Goal: Task Accomplishment & Management: Use online tool/utility

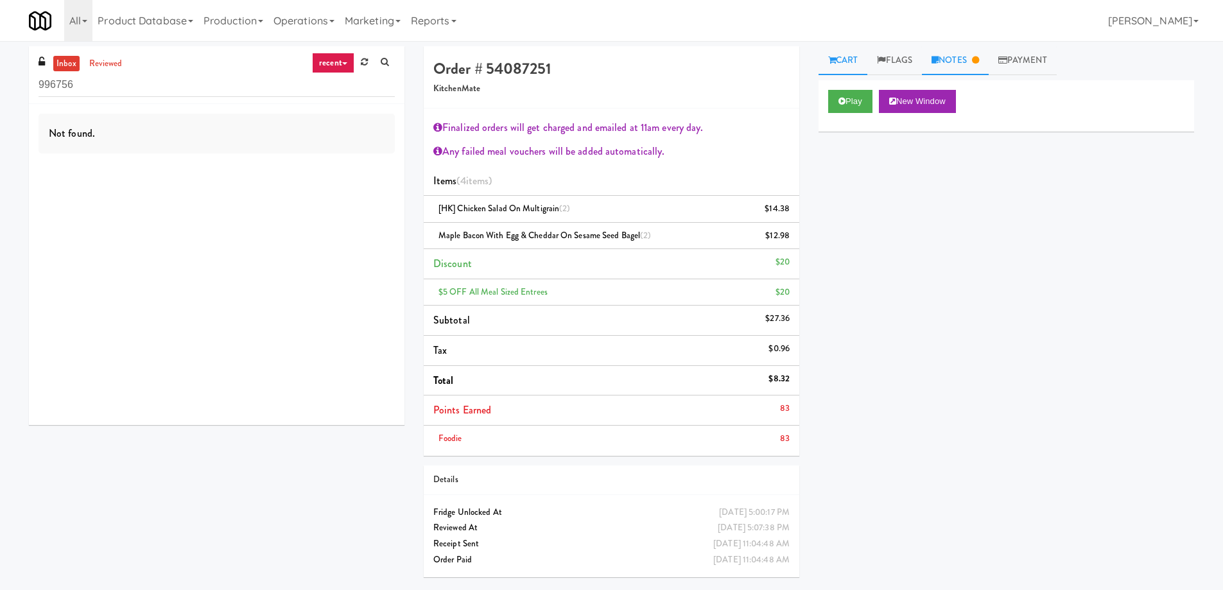
click at [949, 64] on link "Notes" at bounding box center [955, 60] width 67 height 29
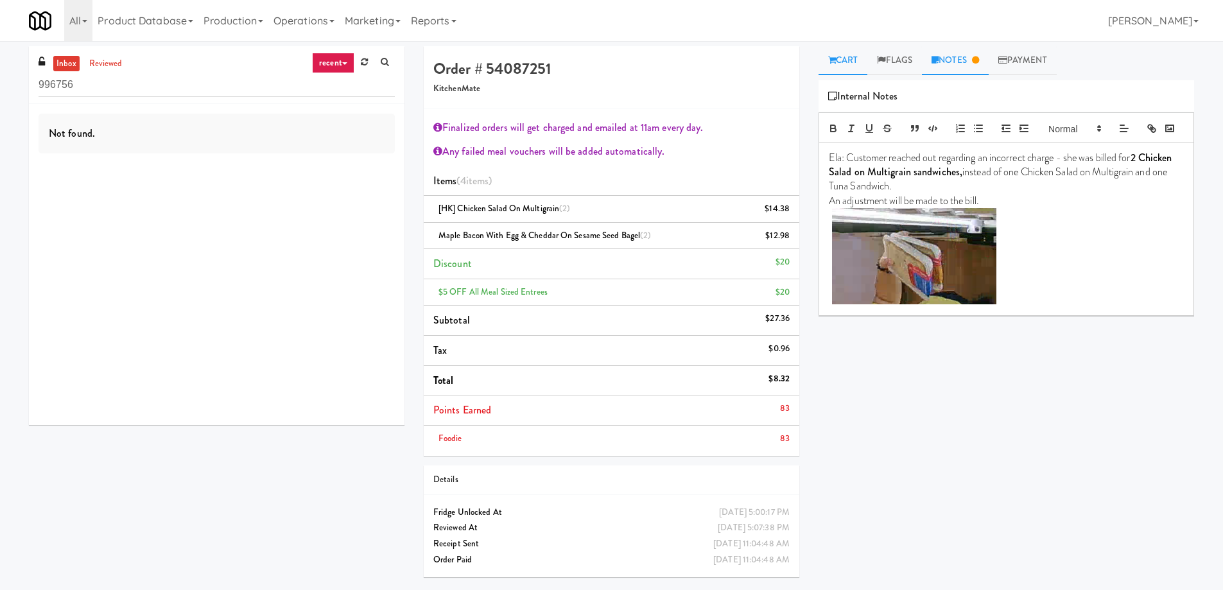
click at [838, 60] on link "Cart" at bounding box center [842, 60] width 49 height 29
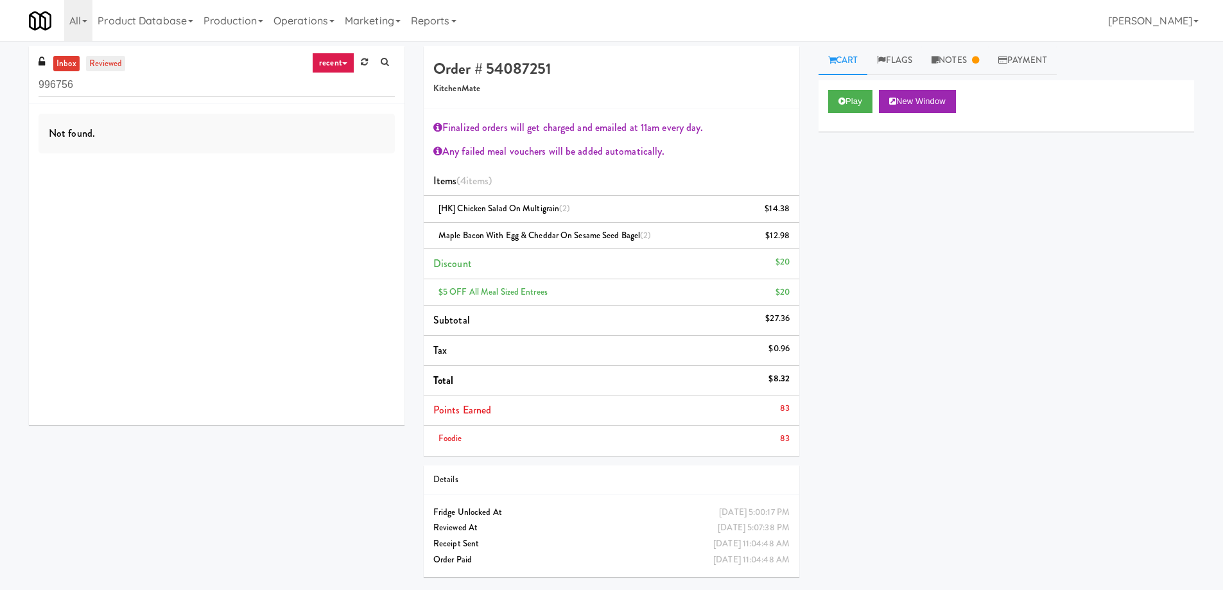
click at [105, 62] on link "reviewed" at bounding box center [106, 64] width 40 height 16
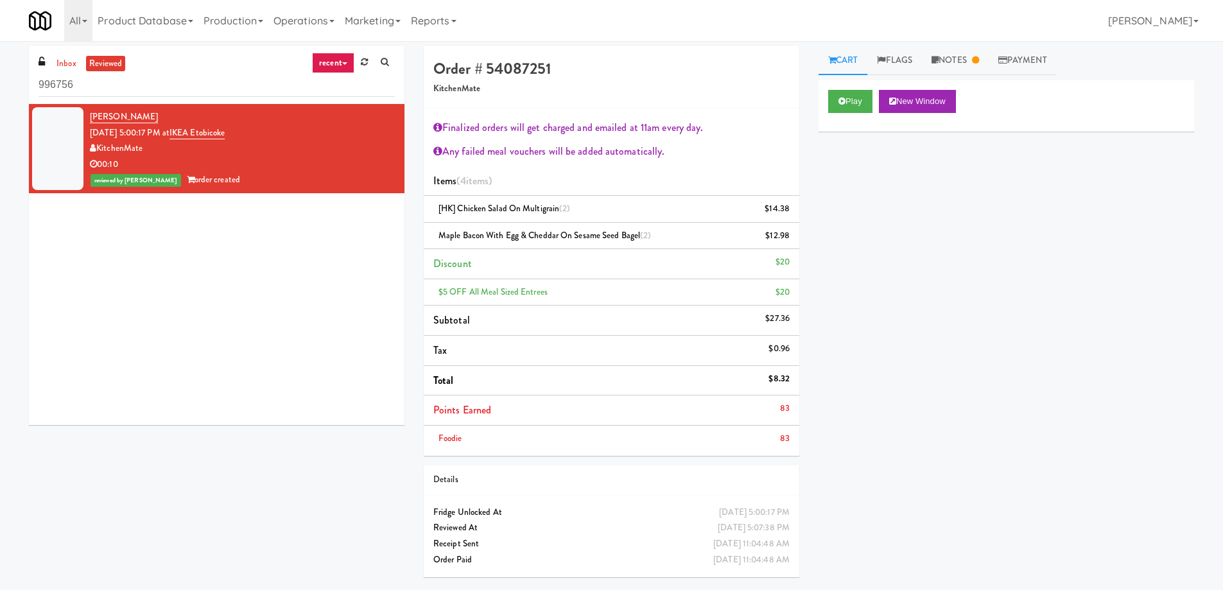
click at [336, 155] on div "KitchenMate" at bounding box center [242, 149] width 305 height 16
click at [855, 106] on button "Play" at bounding box center [850, 101] width 44 height 23
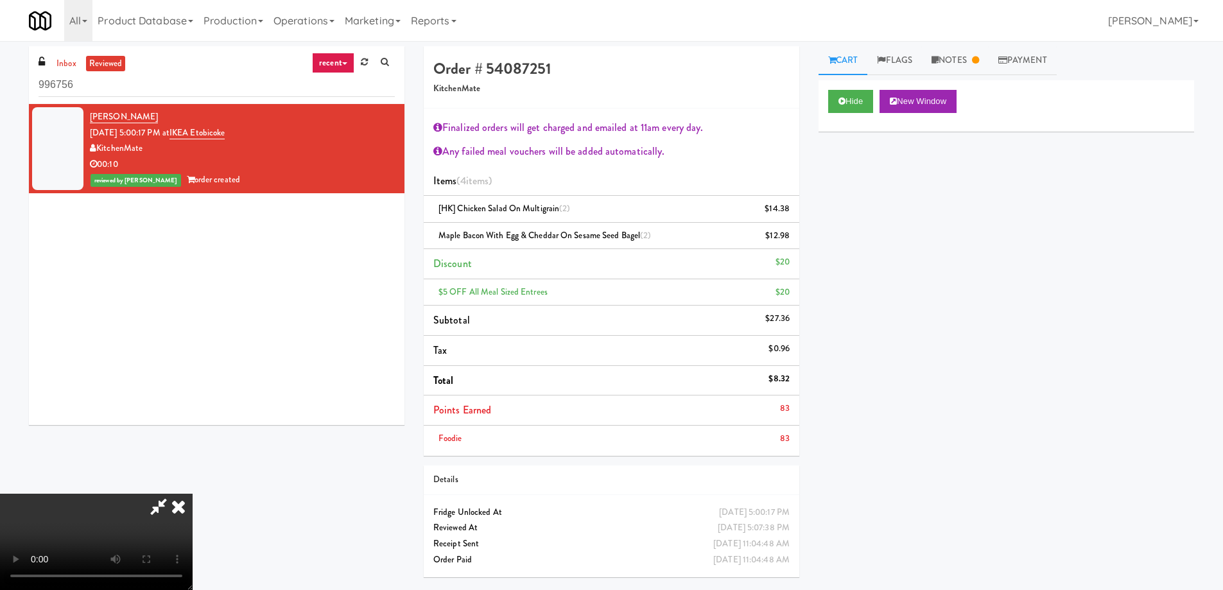
click at [193, 494] on icon at bounding box center [178, 507] width 28 height 26
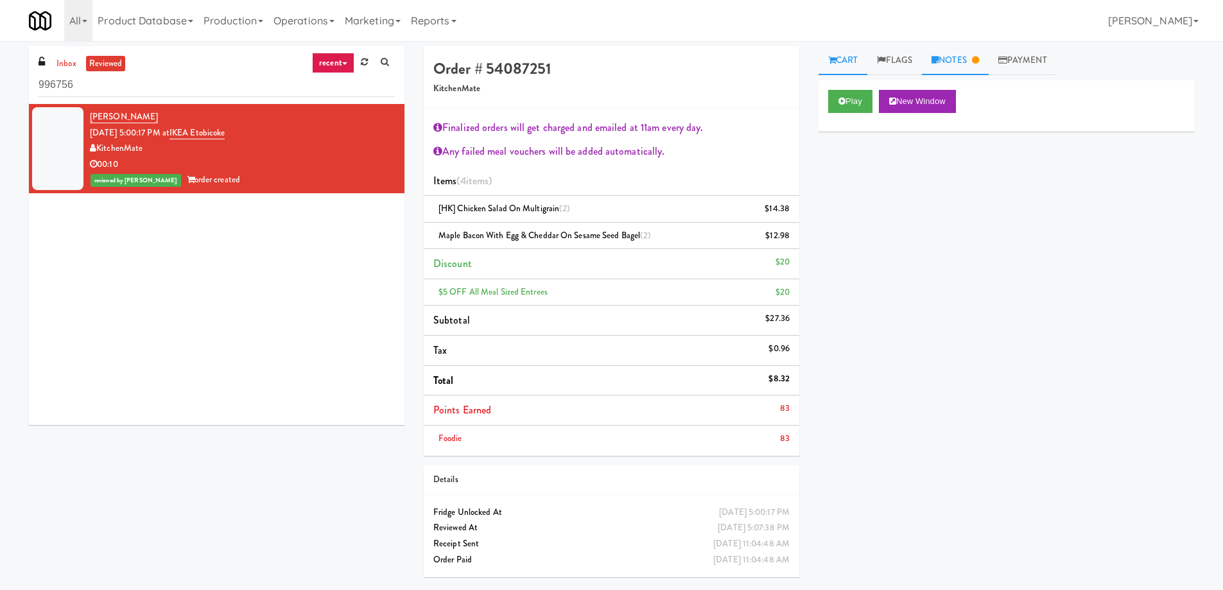
click at [965, 60] on link "Notes" at bounding box center [955, 60] width 67 height 29
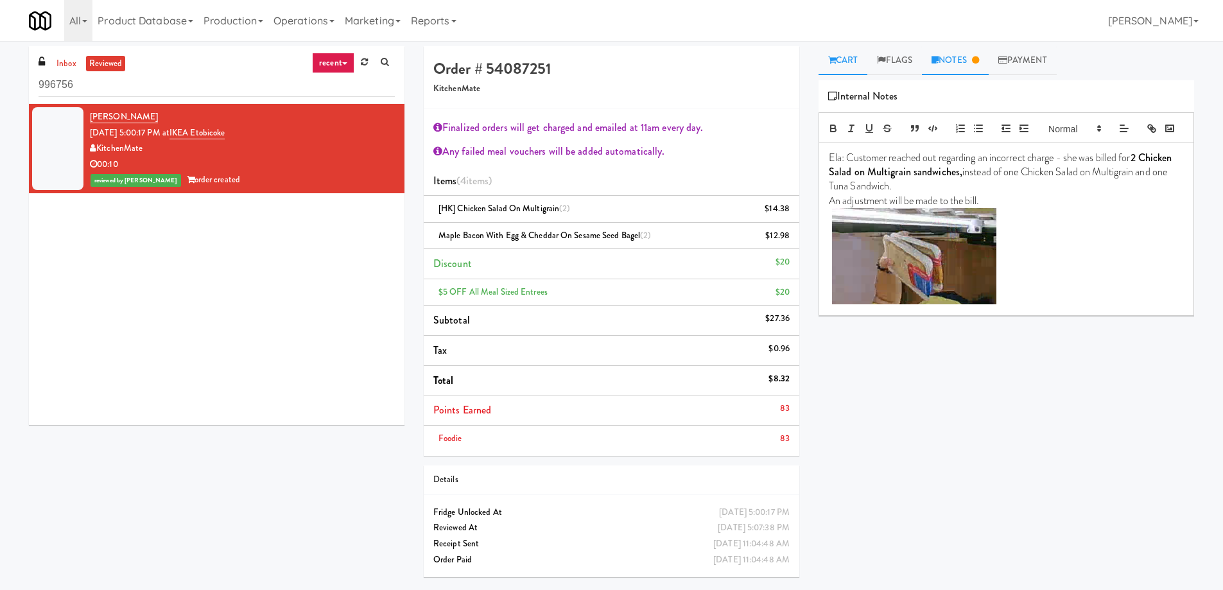
click at [852, 62] on link "Cart" at bounding box center [842, 60] width 49 height 29
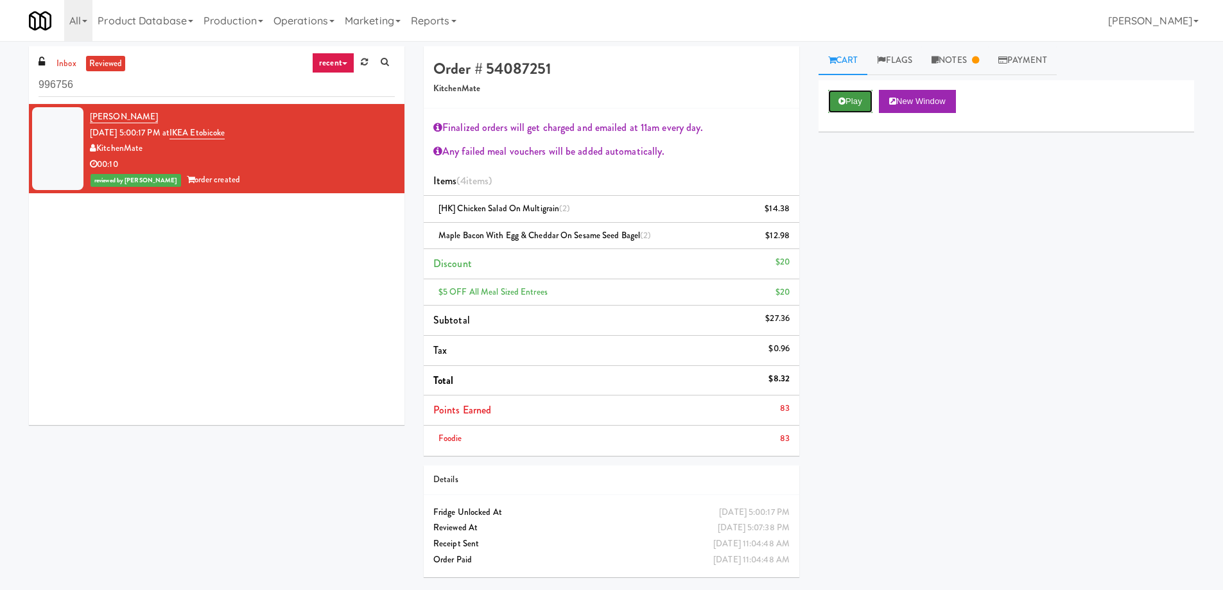
click at [851, 107] on button "Play" at bounding box center [850, 101] width 44 height 23
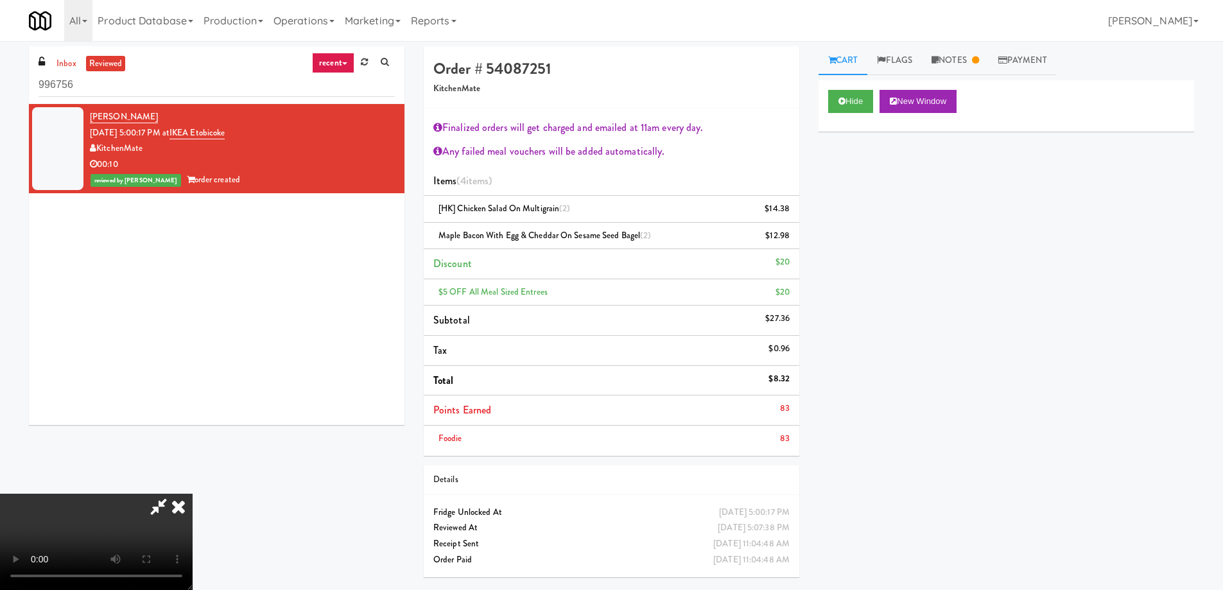
click at [193, 494] on video at bounding box center [96, 542] width 193 height 96
click at [193, 494] on icon at bounding box center [178, 507] width 28 height 26
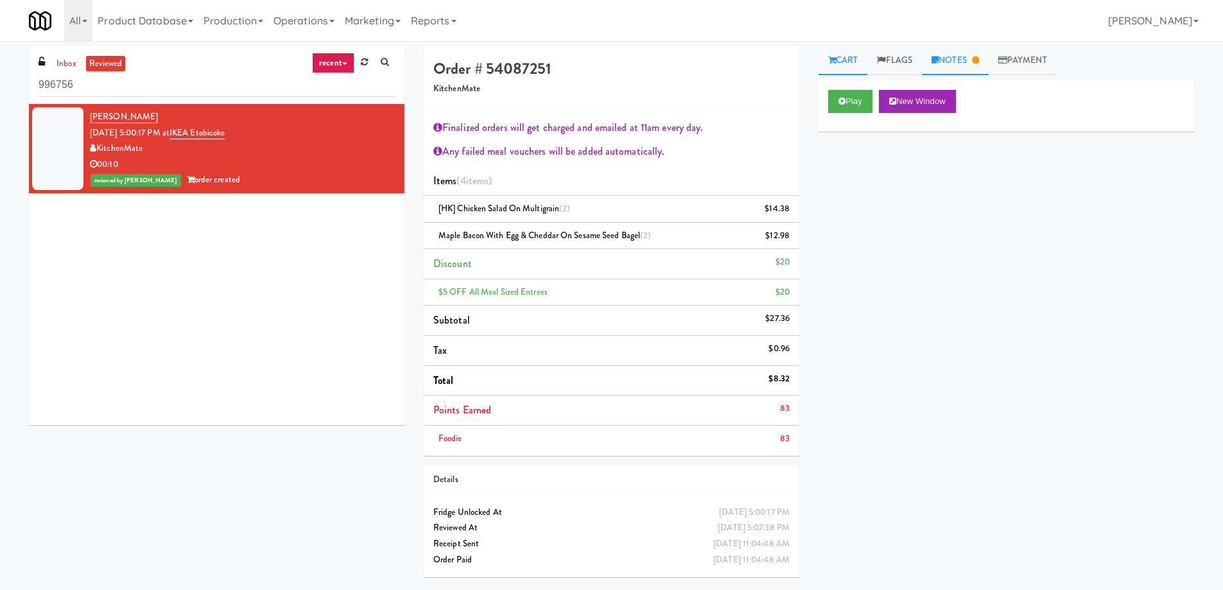
click at [954, 55] on link "Notes" at bounding box center [955, 60] width 67 height 29
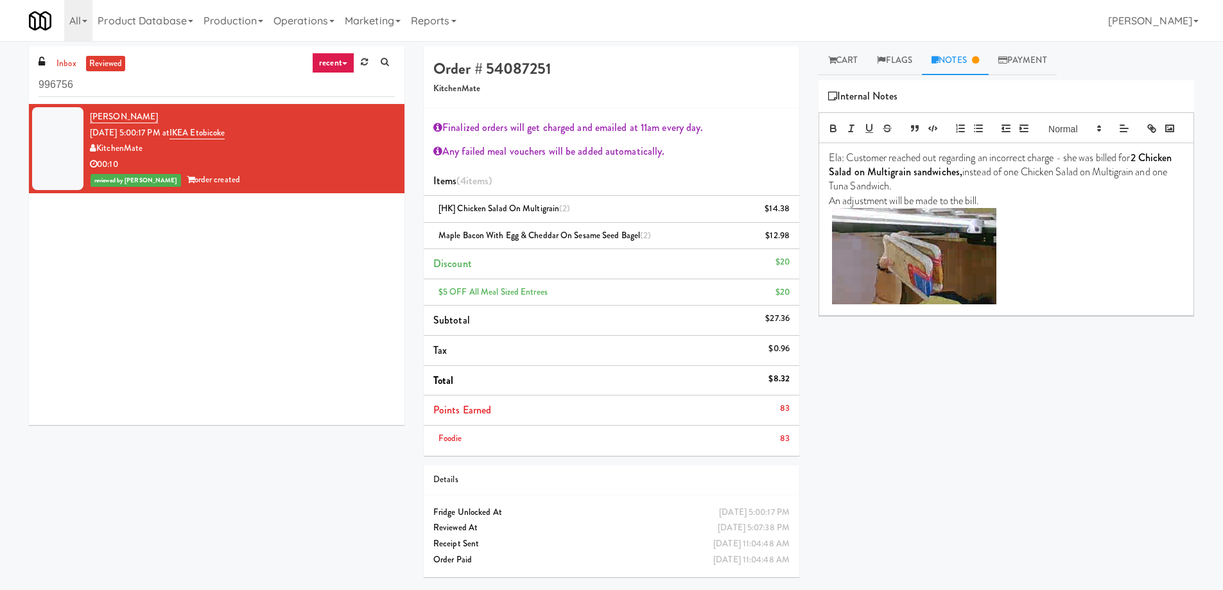
click at [1044, 208] on p "An adjustment will be made to the bill." at bounding box center [1006, 201] width 355 height 14
click at [1059, 194] on p "Ela: Customer reached out regarding an incorrect charge - she was billed for 2 …" at bounding box center [1006, 172] width 355 height 43
click at [1043, 208] on p "An adjustment will be made to the bill." at bounding box center [1006, 201] width 355 height 14
click at [1003, 208] on p "An adjustment will be made to the bill." at bounding box center [1006, 201] width 355 height 14
click at [789, 239] on div "$12.98" at bounding box center [777, 236] width 24 height 16
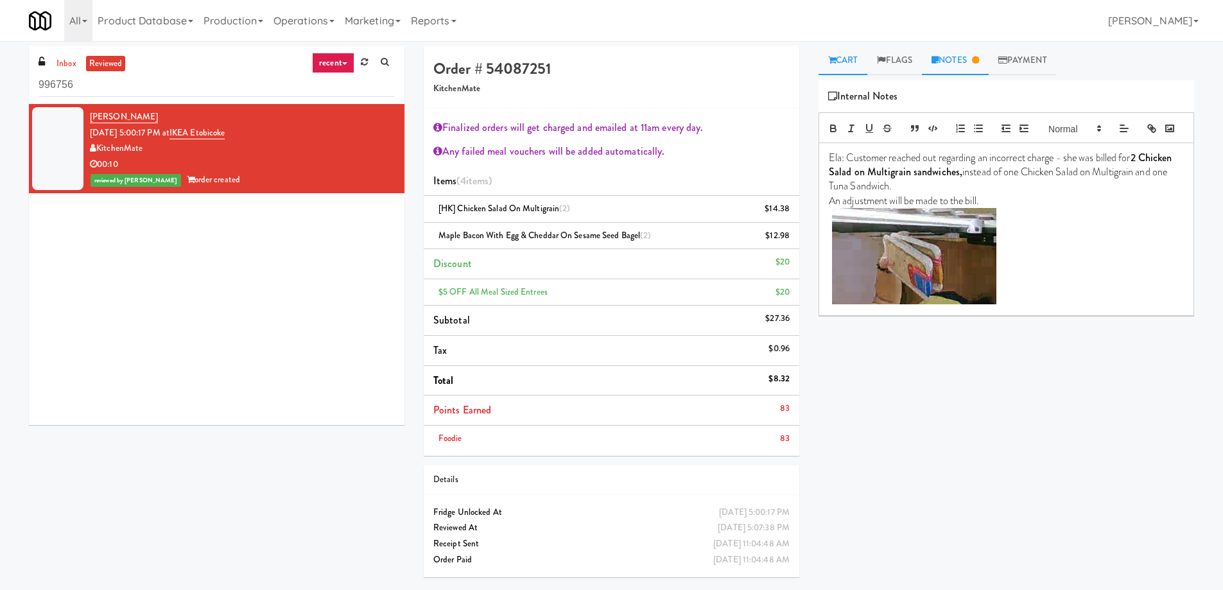
click at [843, 58] on link "Cart" at bounding box center [842, 60] width 49 height 29
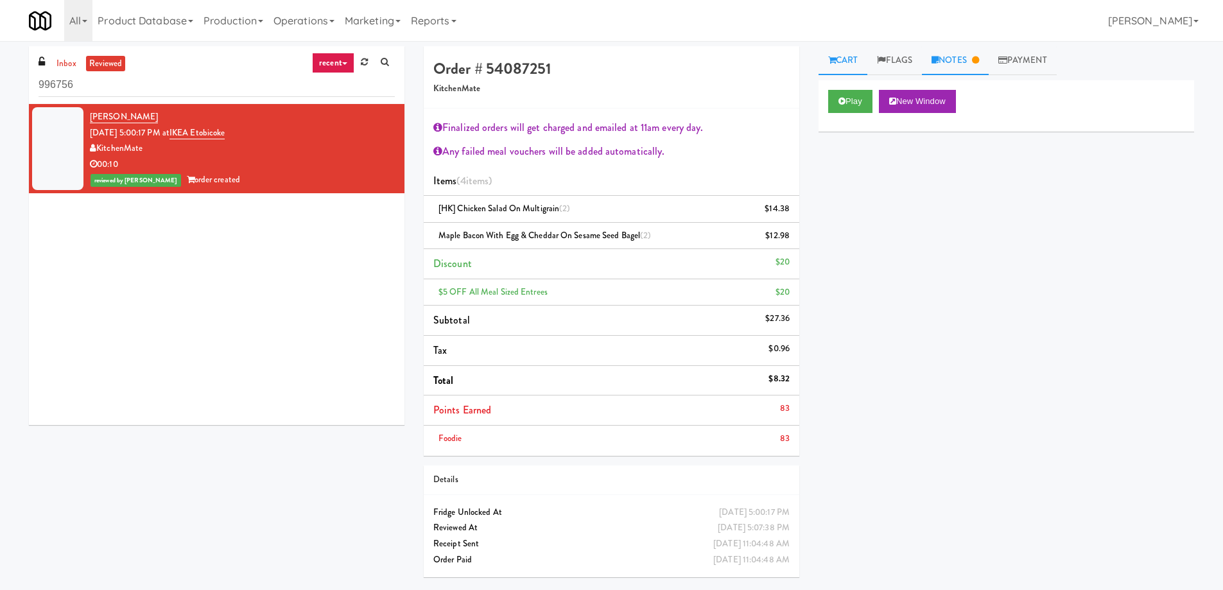
click at [967, 59] on link "Notes" at bounding box center [955, 60] width 67 height 29
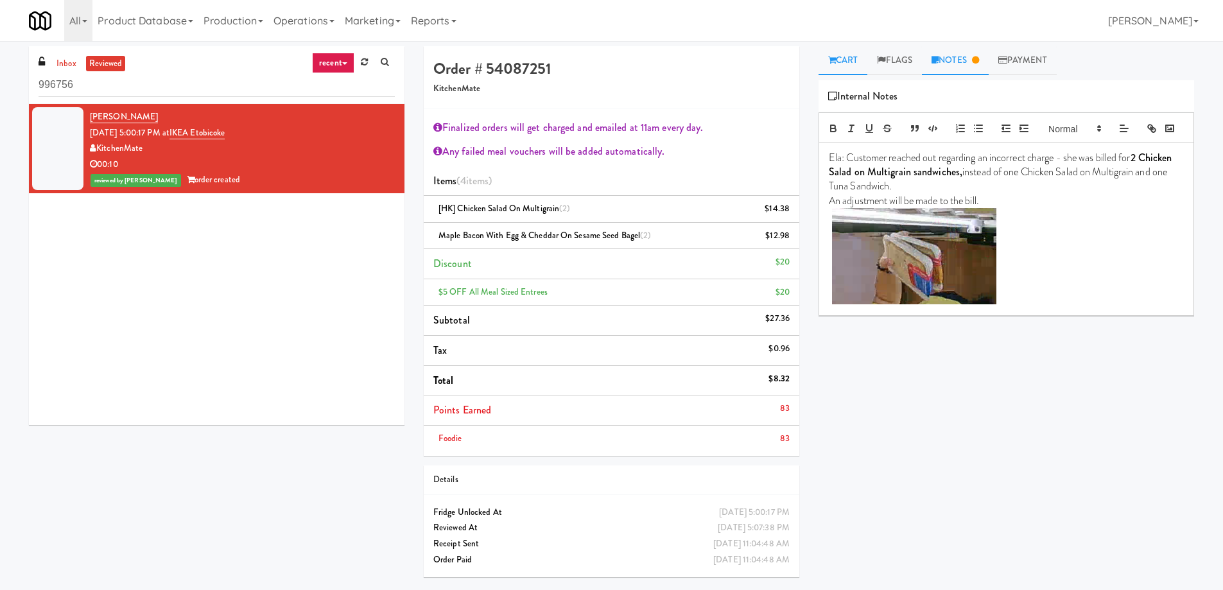
click at [845, 56] on link "Cart" at bounding box center [842, 60] width 49 height 29
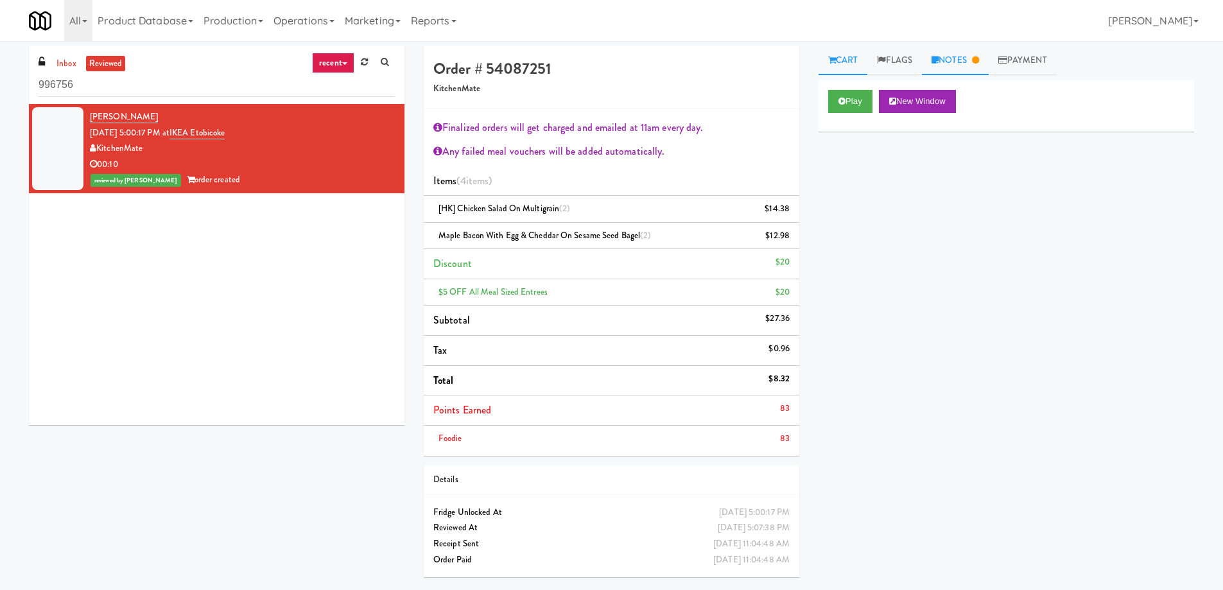
click at [956, 61] on link "Notes" at bounding box center [955, 60] width 67 height 29
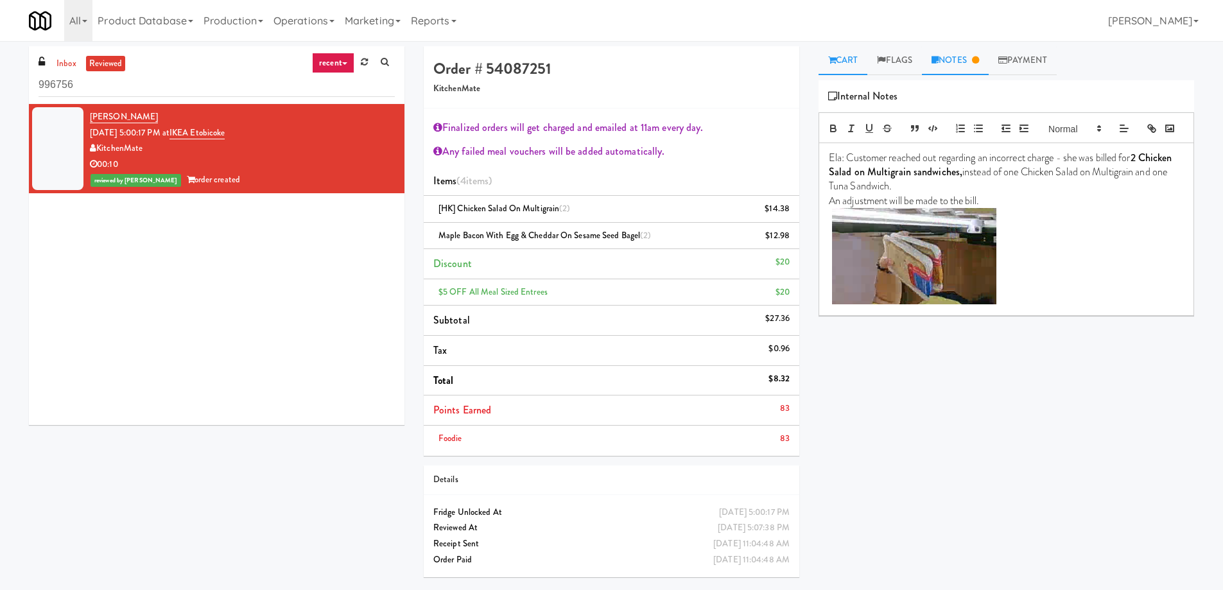
click at [841, 53] on link "Cart" at bounding box center [842, 60] width 49 height 29
